Goal: Find contact information: Find contact information

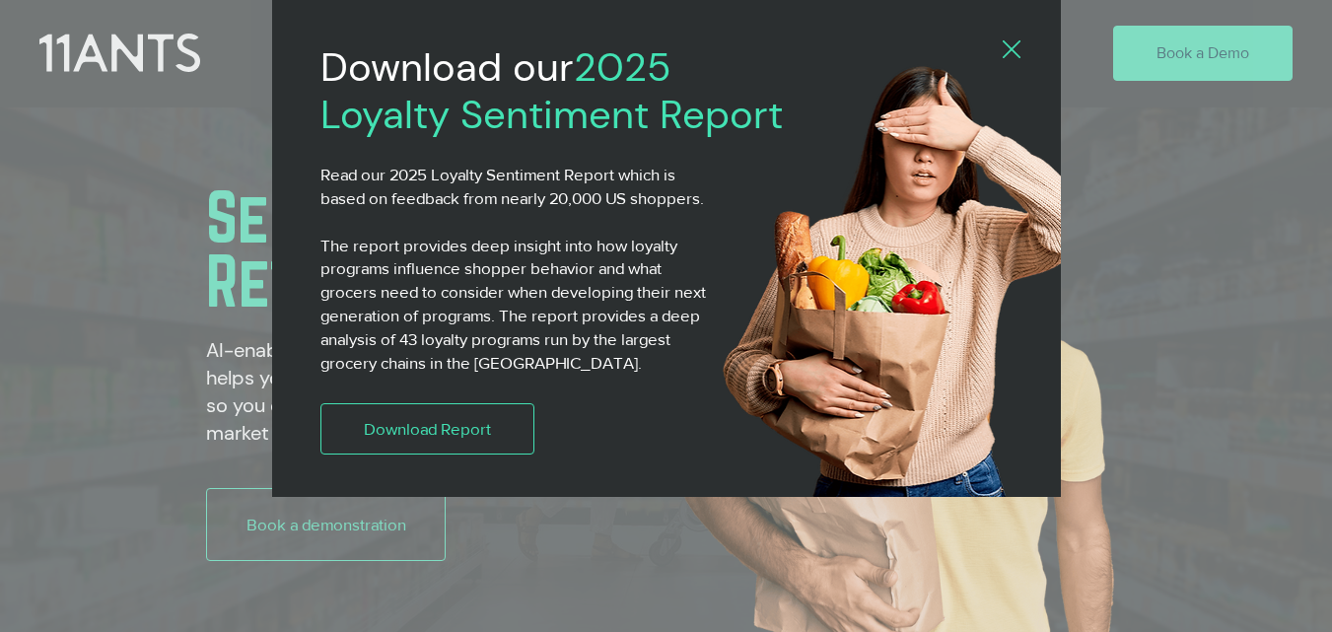
click at [1013, 49] on icon "Back to site" at bounding box center [1012, 49] width 18 height 18
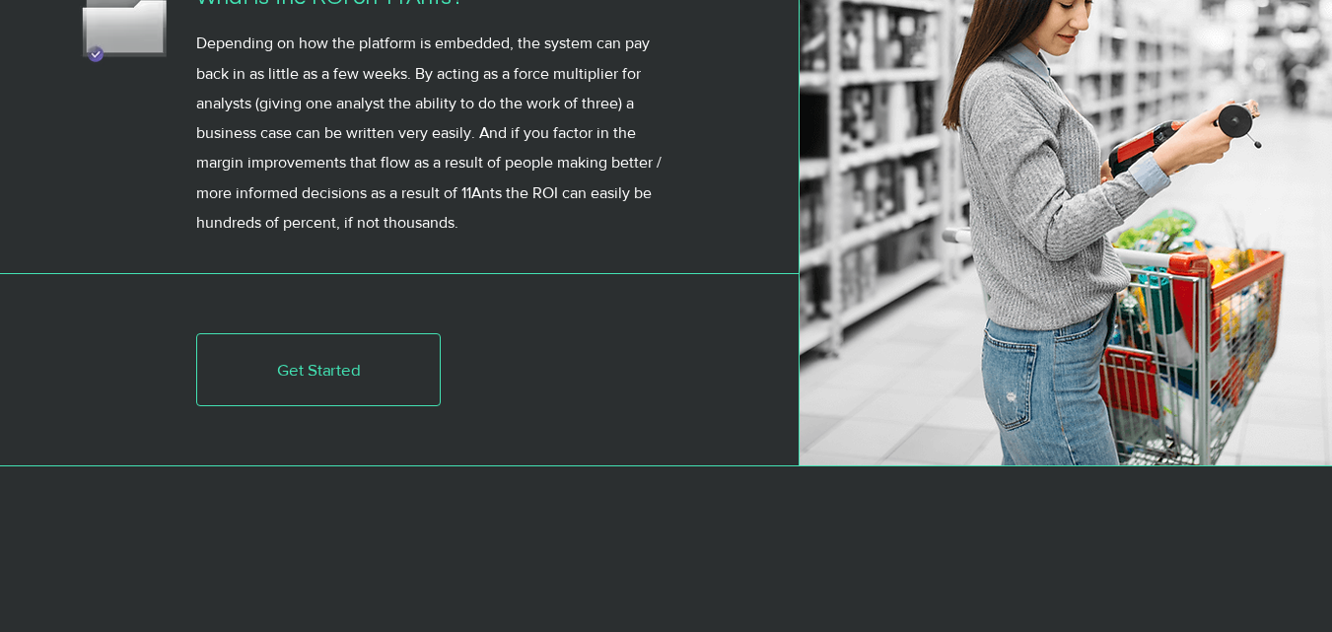
scroll to position [7028, 0]
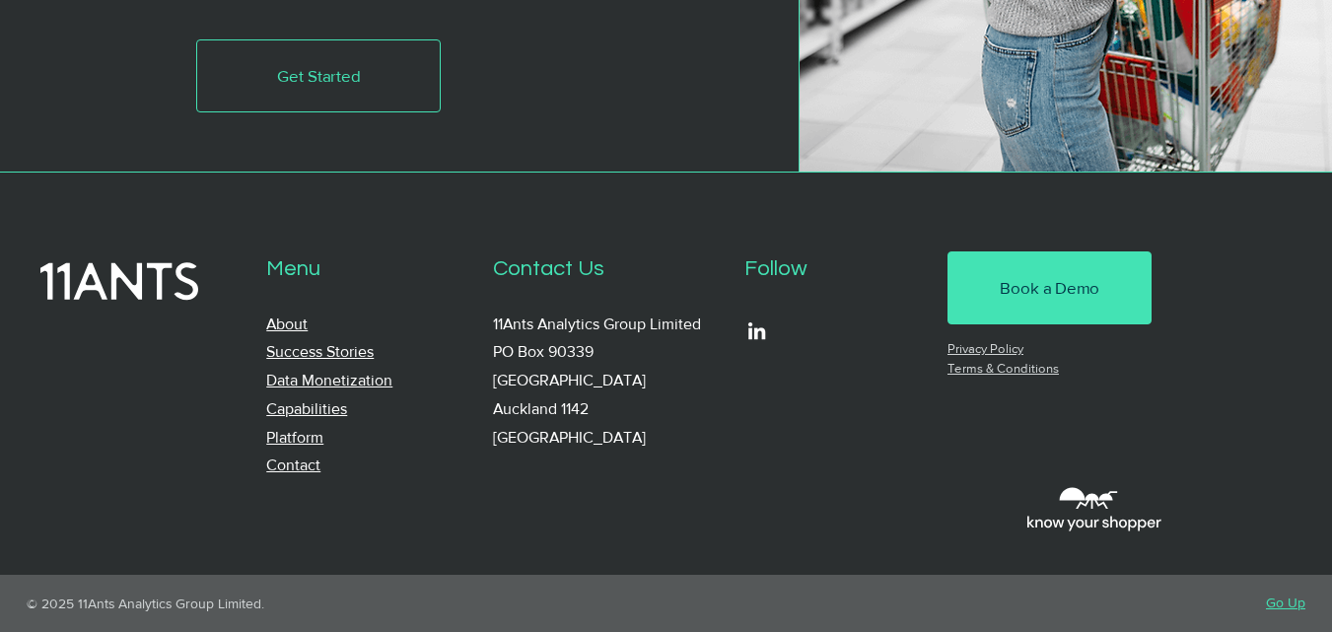
click at [286, 468] on link "Contact" at bounding box center [293, 464] width 54 height 17
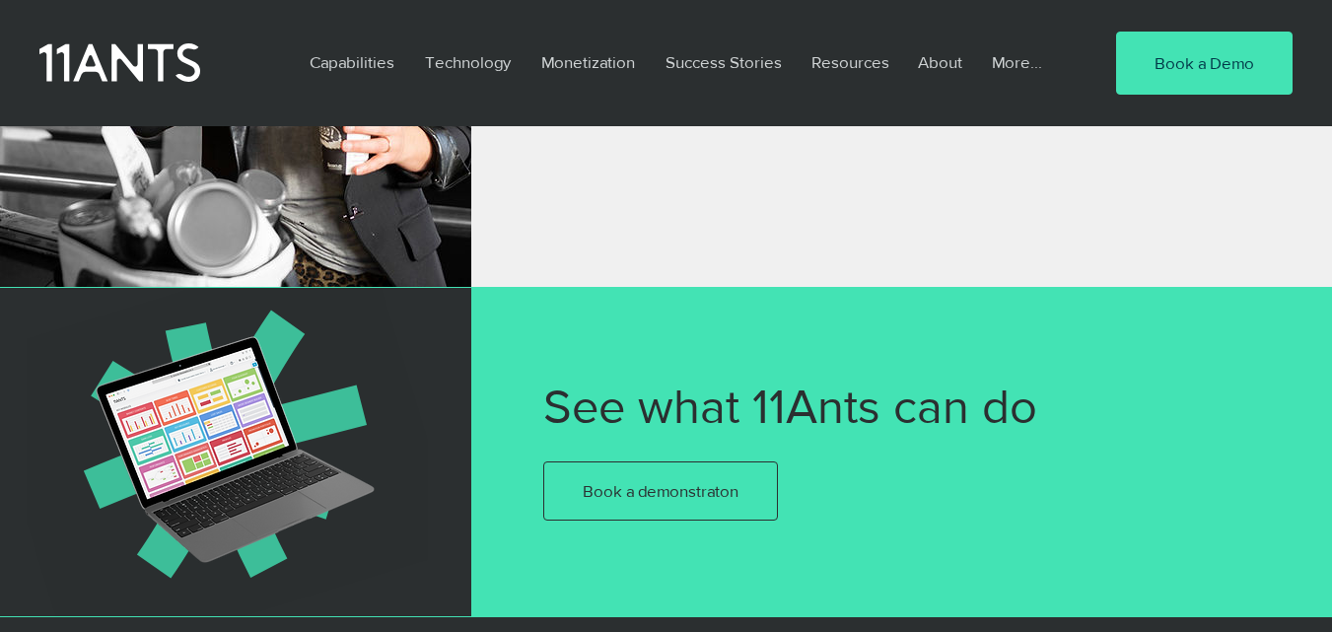
scroll to position [1665, 0]
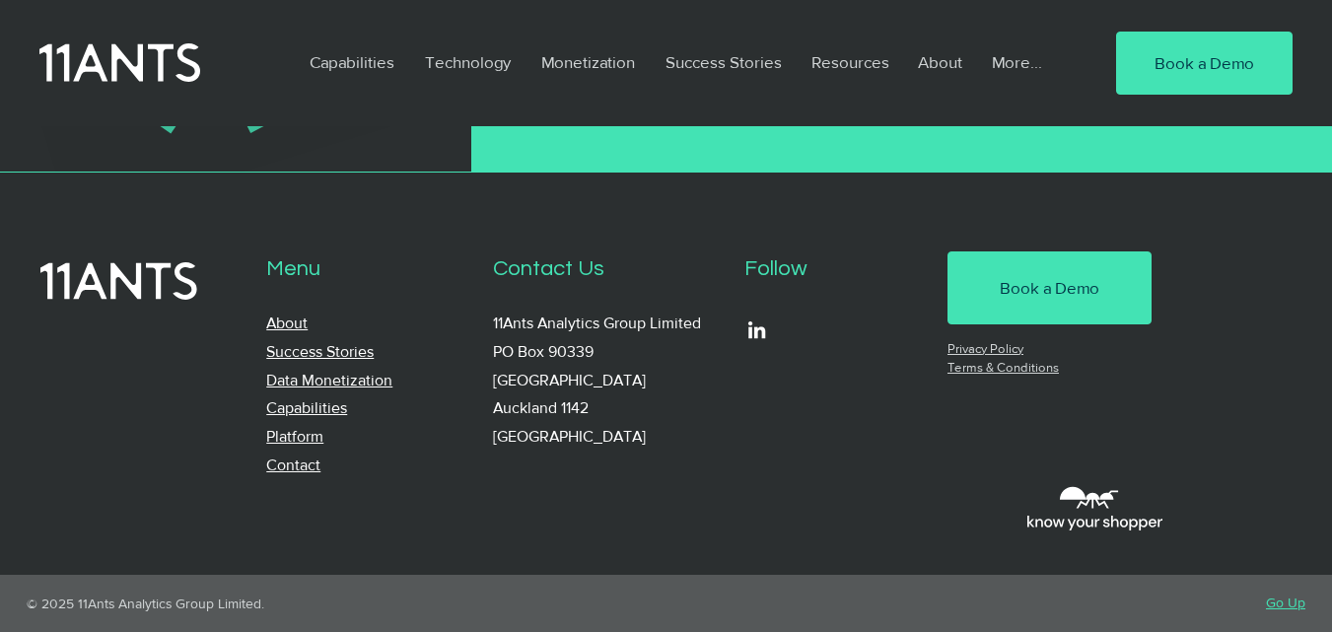
click at [281, 457] on link "Contact" at bounding box center [293, 464] width 54 height 17
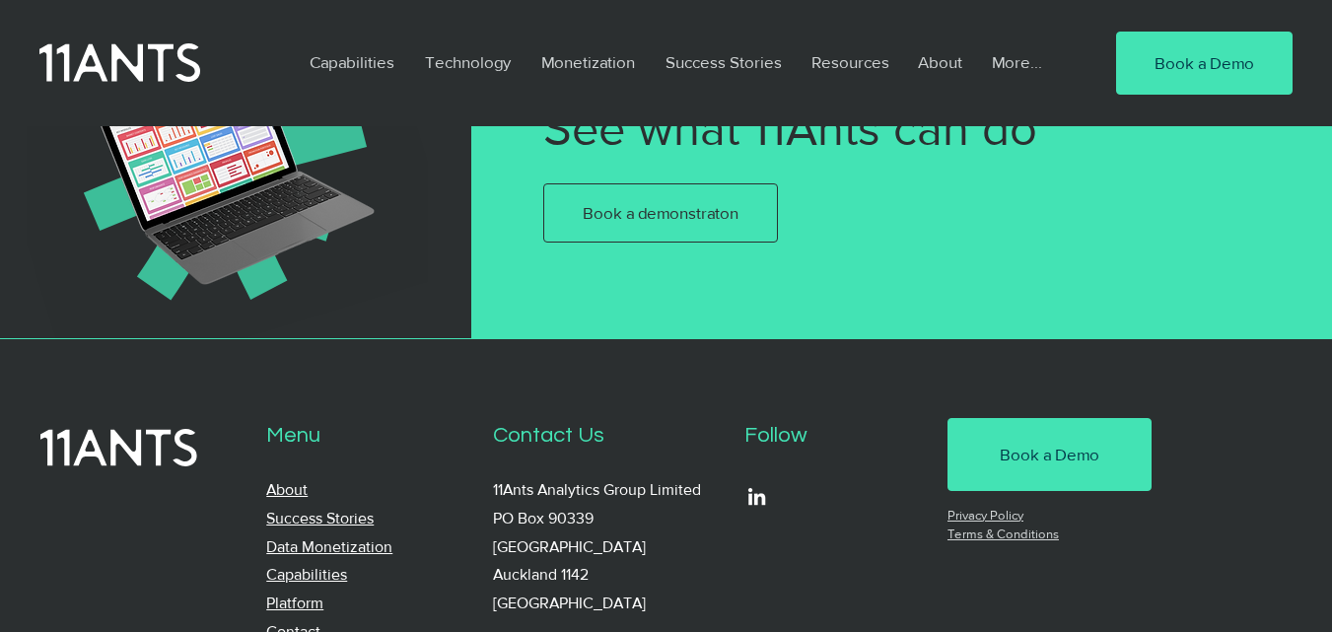
scroll to position [1329, 0]
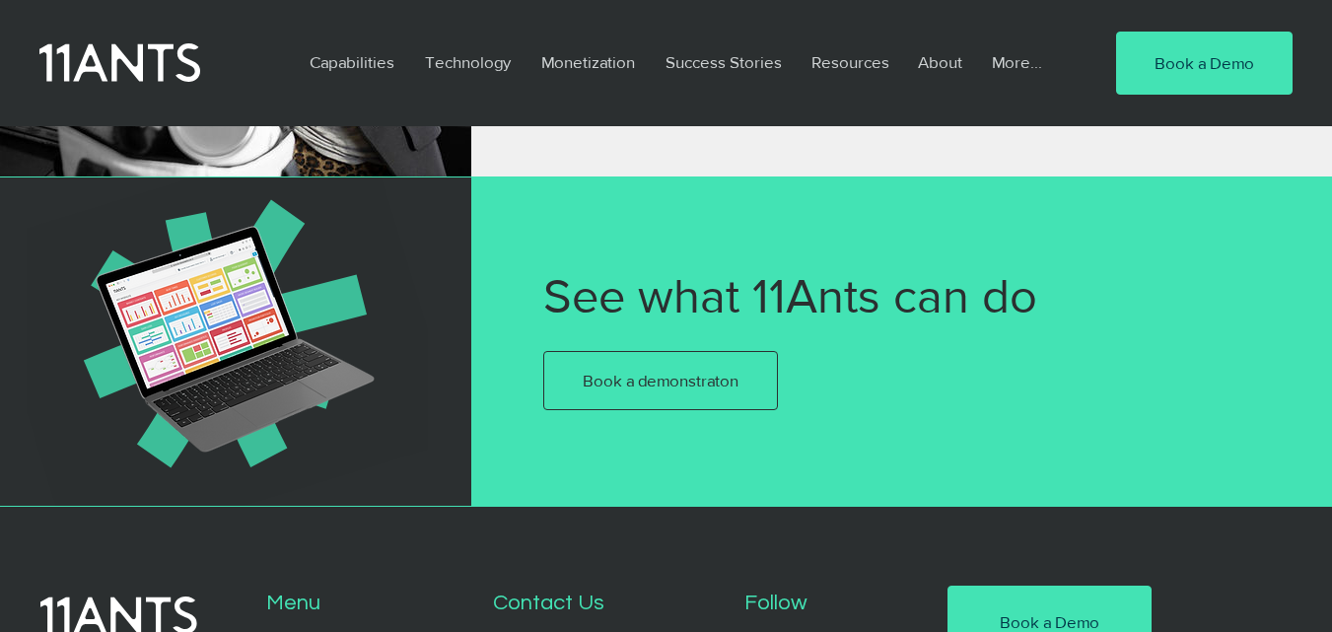
click at [288, 461] on img at bounding box center [235, 342] width 279 height 240
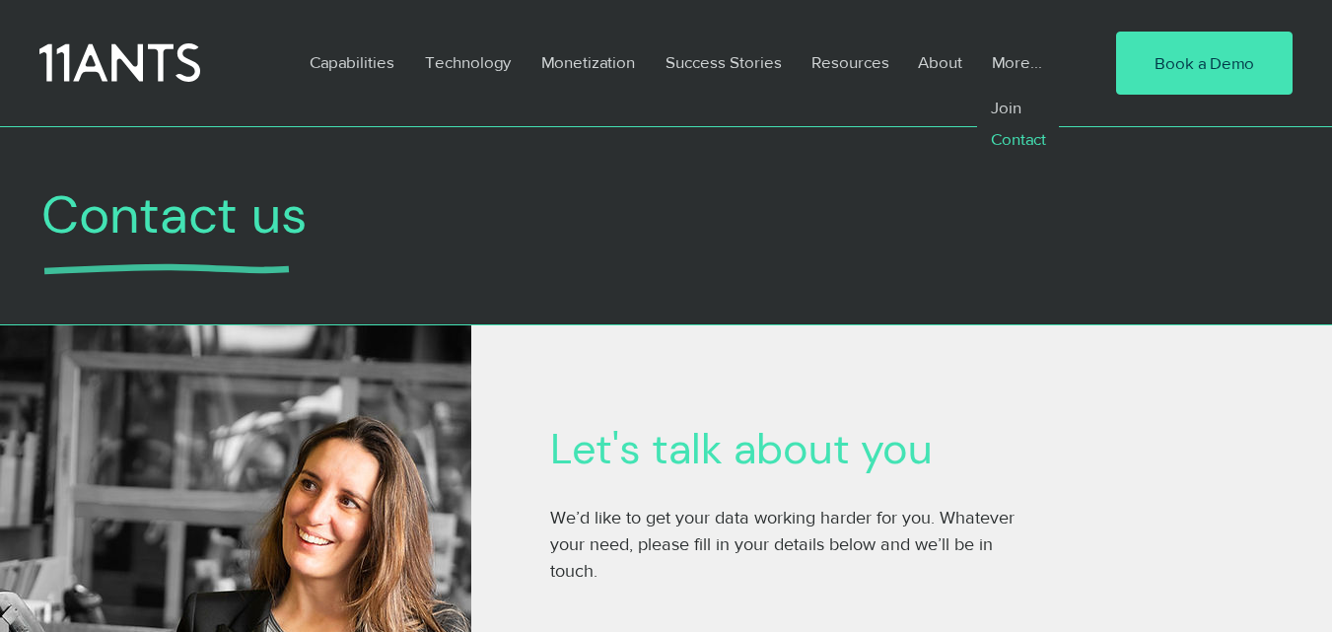
click at [1019, 133] on p "Contact" at bounding box center [1018, 139] width 72 height 32
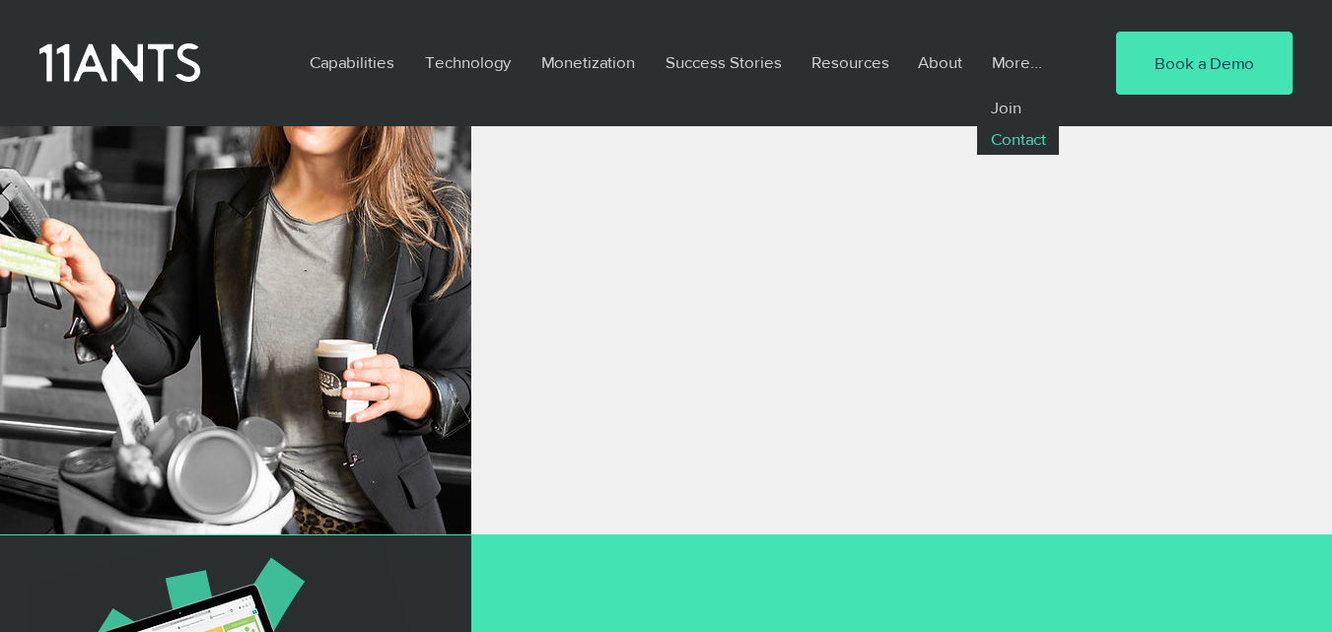
scroll to position [753, 0]
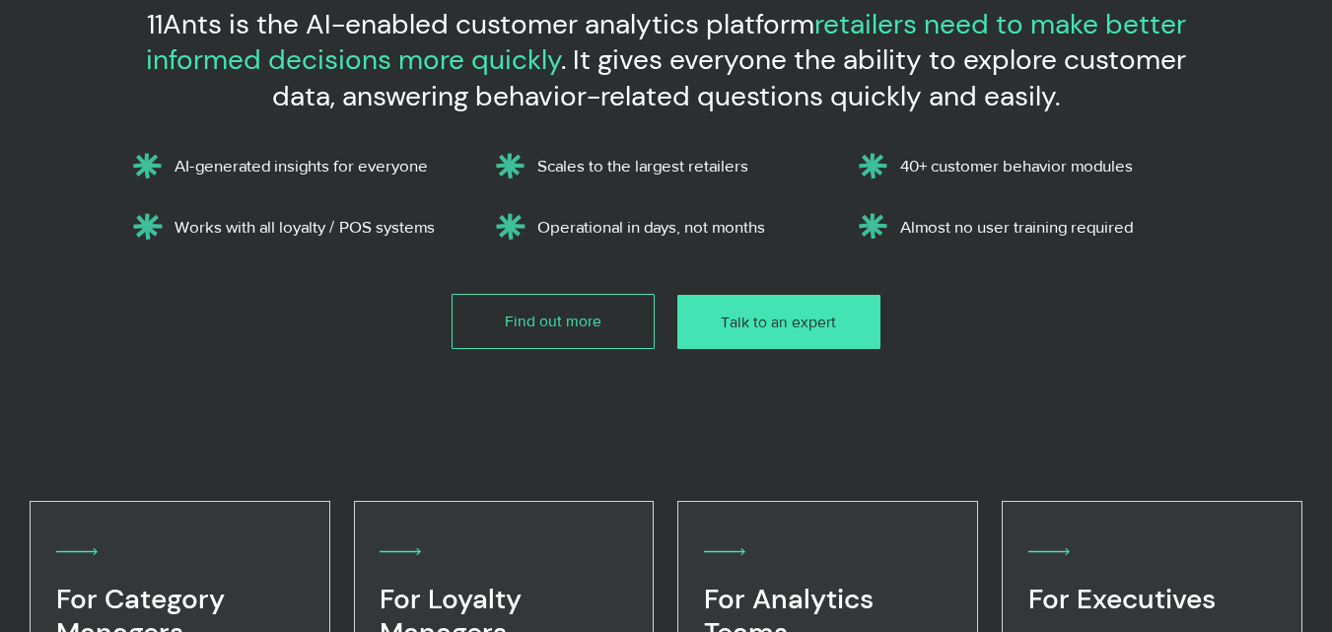
scroll to position [3002, 0]
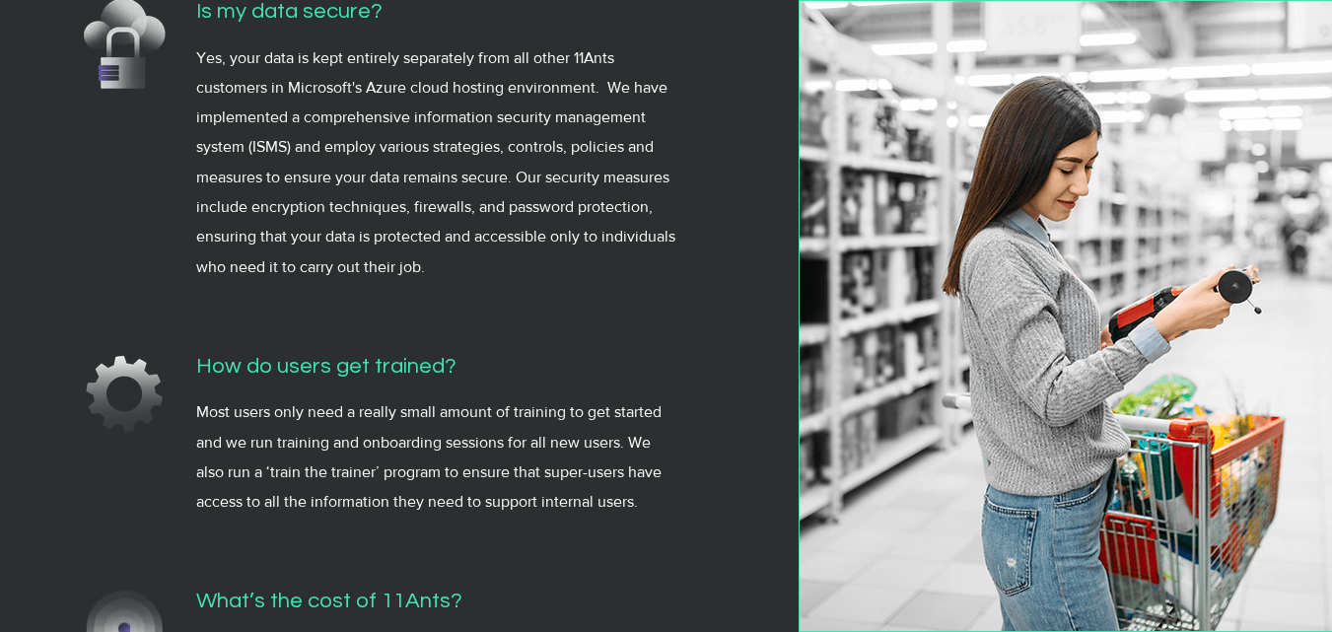
click at [1028, 434] on img at bounding box center [1066, 316] width 532 height 630
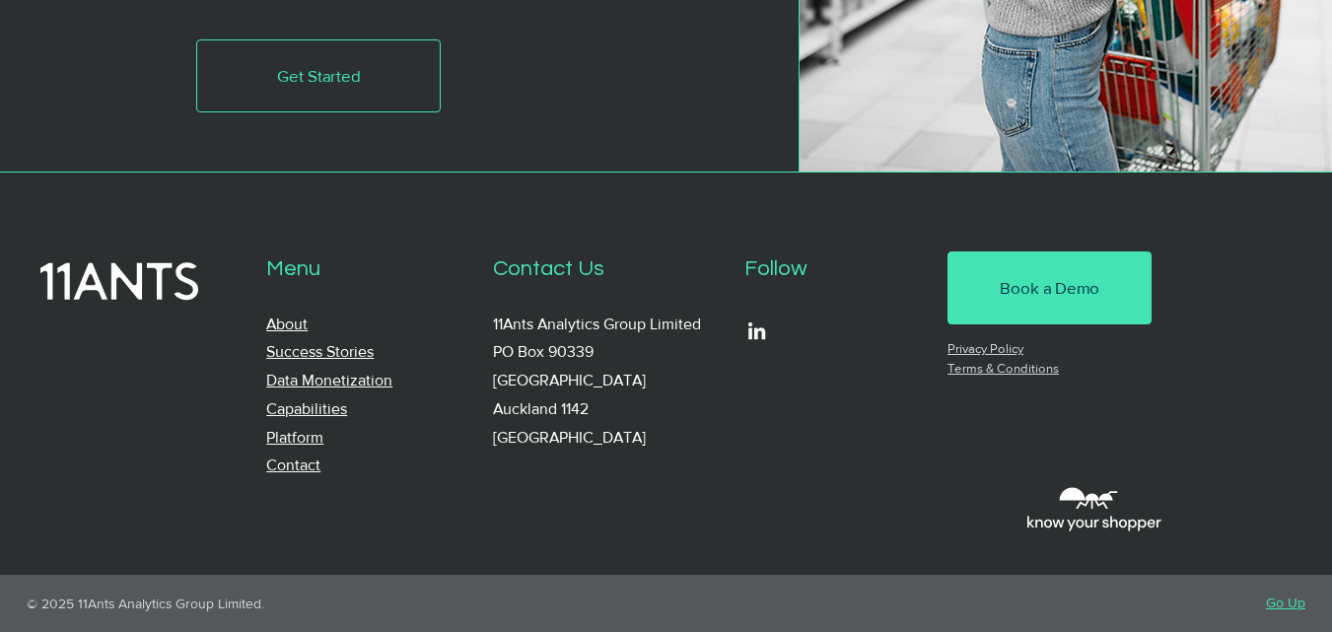
scroll to position [7028, 0]
click at [317, 470] on link "Contact" at bounding box center [293, 464] width 54 height 17
click at [289, 467] on link "Contact" at bounding box center [293, 464] width 54 height 17
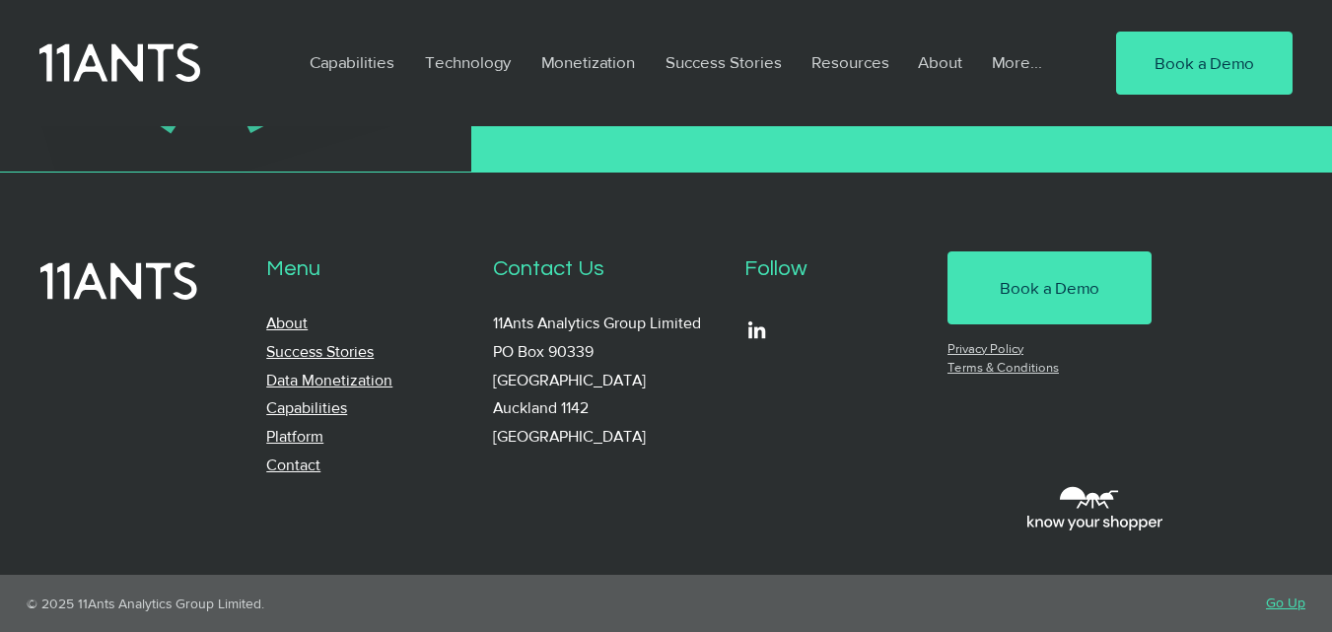
click at [274, 464] on link "Contact" at bounding box center [293, 464] width 54 height 17
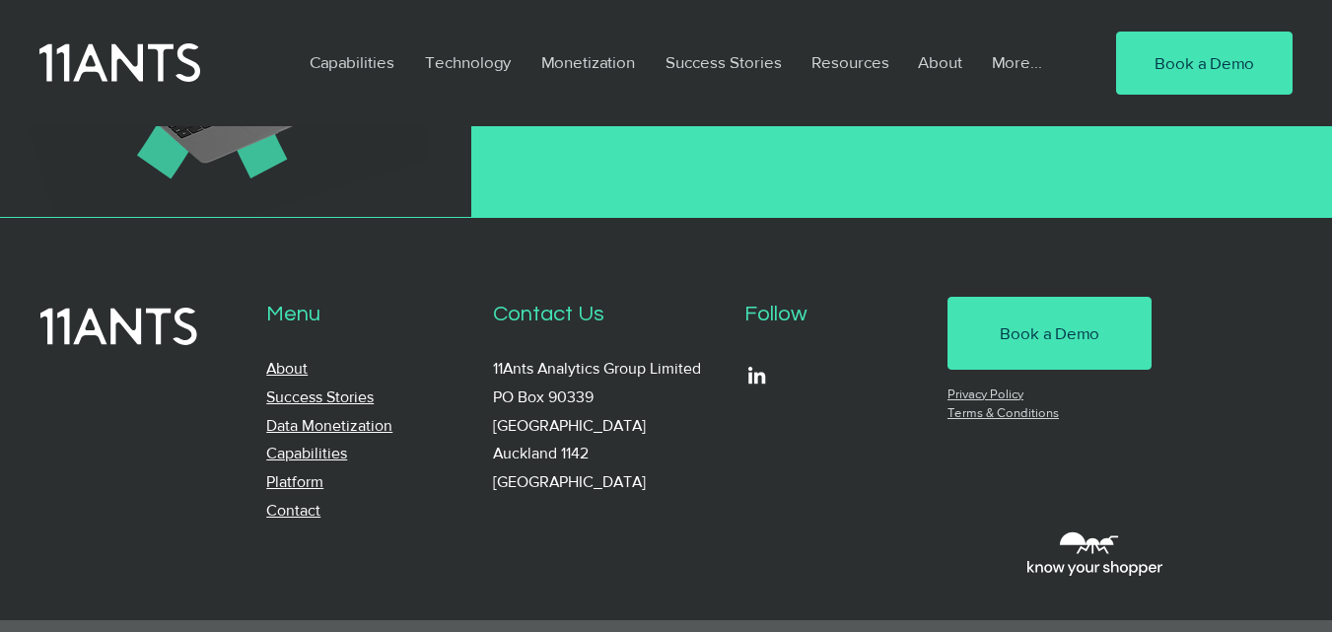
scroll to position [1461, 0]
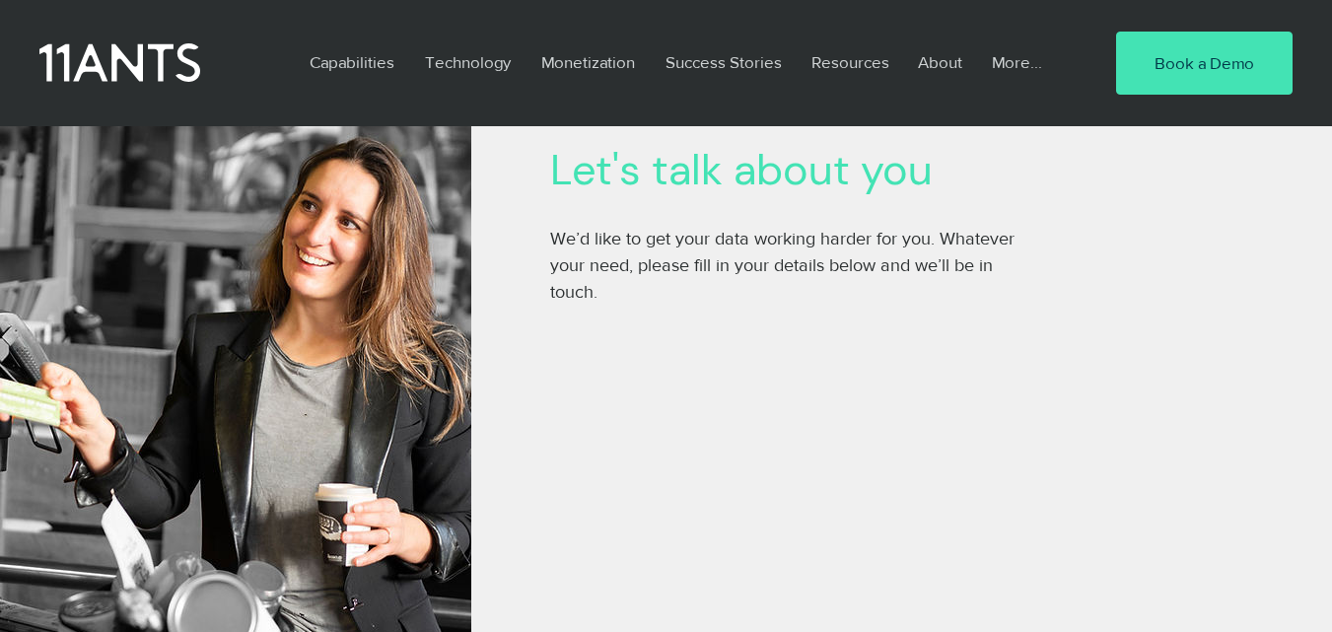
scroll to position [280, 0]
